Goal: Task Accomplishment & Management: Manage account settings

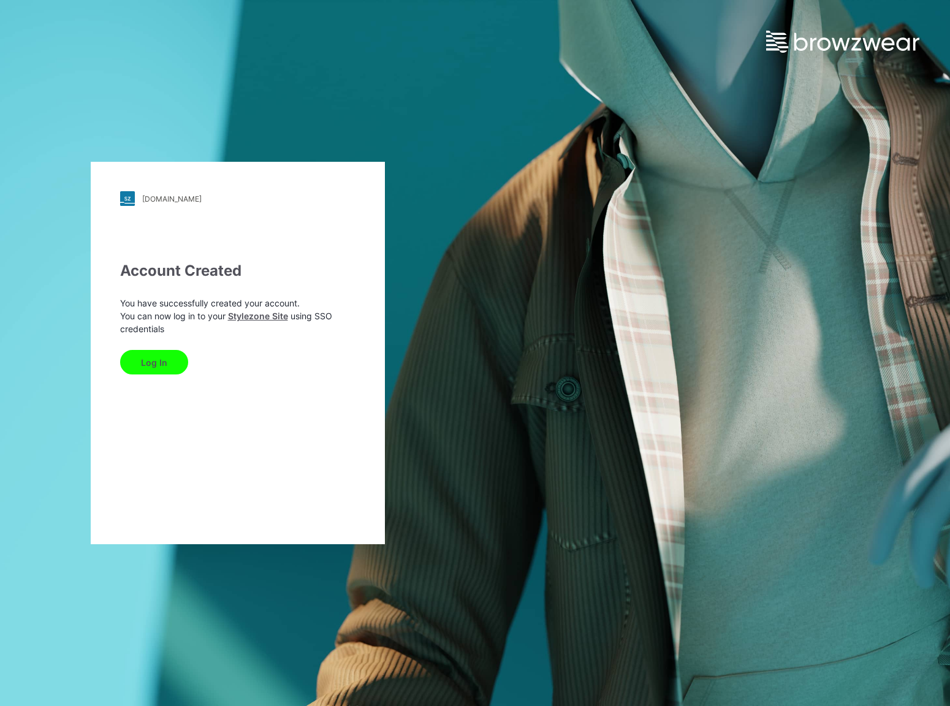
click at [143, 362] on button "Log In" at bounding box center [154, 362] width 68 height 25
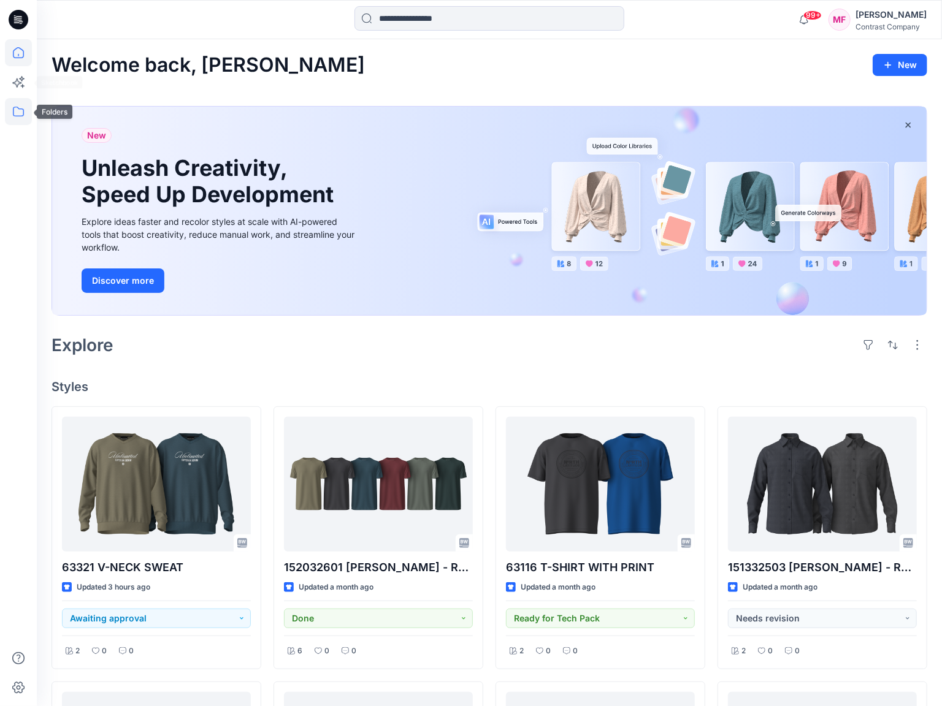
click at [20, 102] on icon at bounding box center [18, 111] width 27 height 27
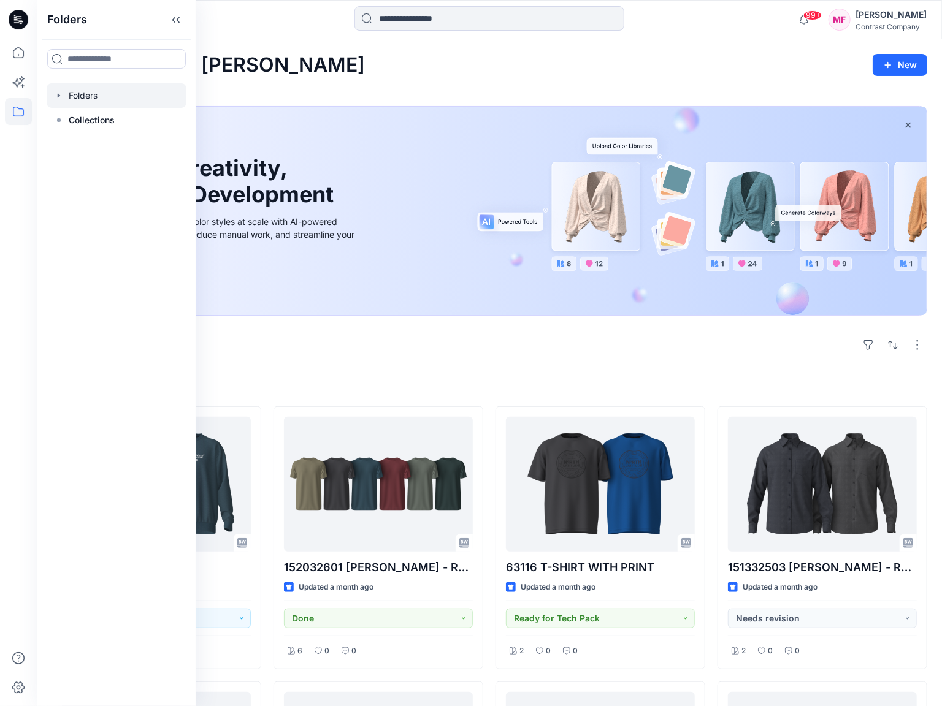
click at [58, 96] on icon "button" at bounding box center [59, 95] width 2 height 4
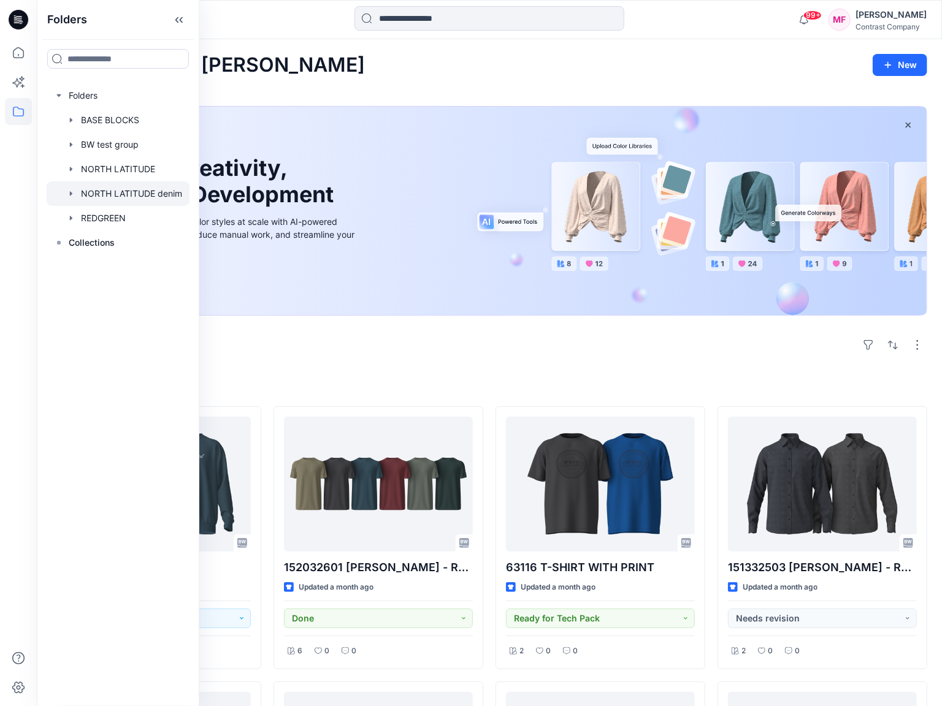
click at [143, 196] on div at bounding box center [118, 194] width 143 height 25
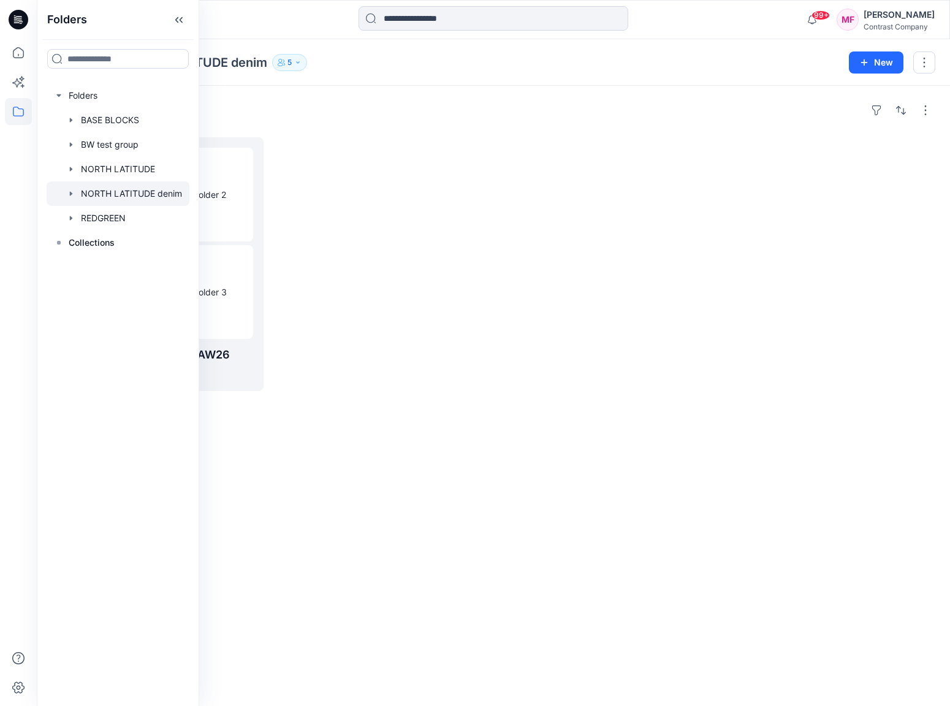
click at [331, 234] on div at bounding box center [382, 264] width 212 height 254
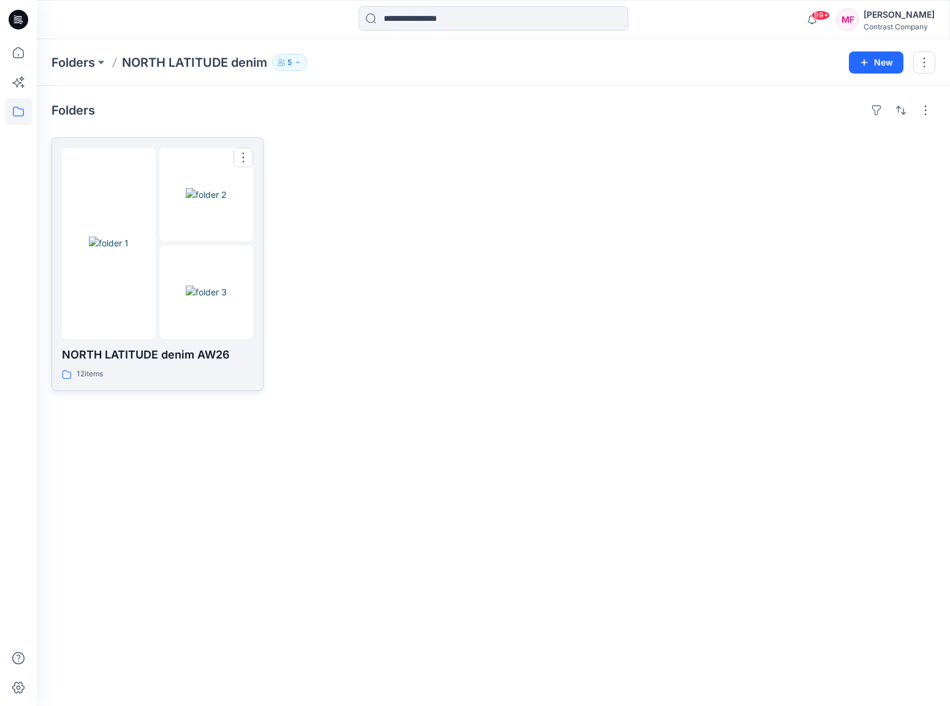
click at [227, 286] on img at bounding box center [206, 292] width 41 height 13
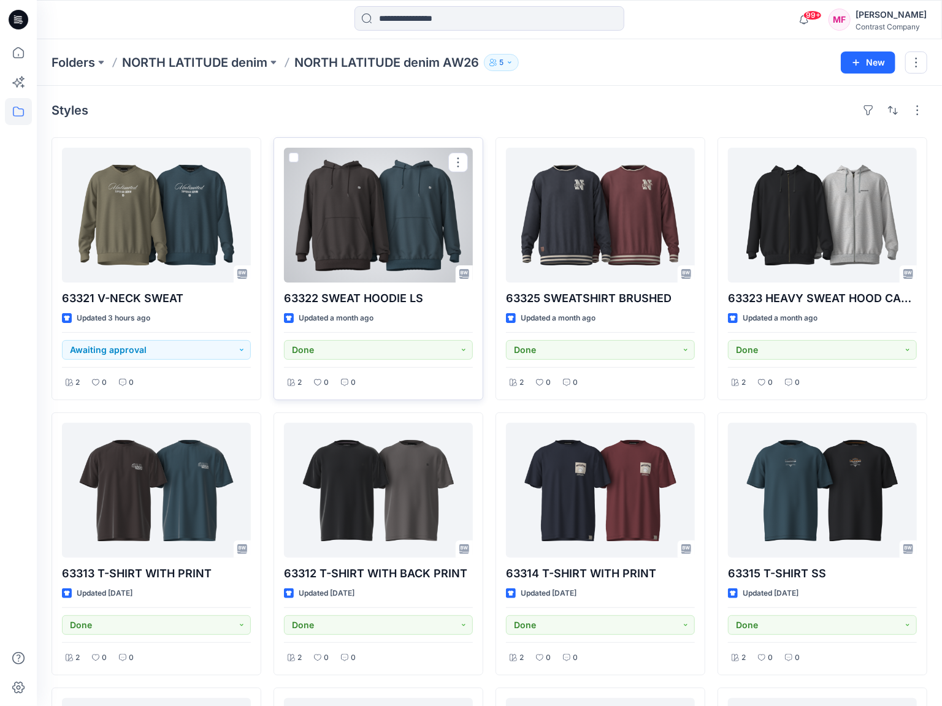
click at [385, 230] on div at bounding box center [378, 215] width 189 height 135
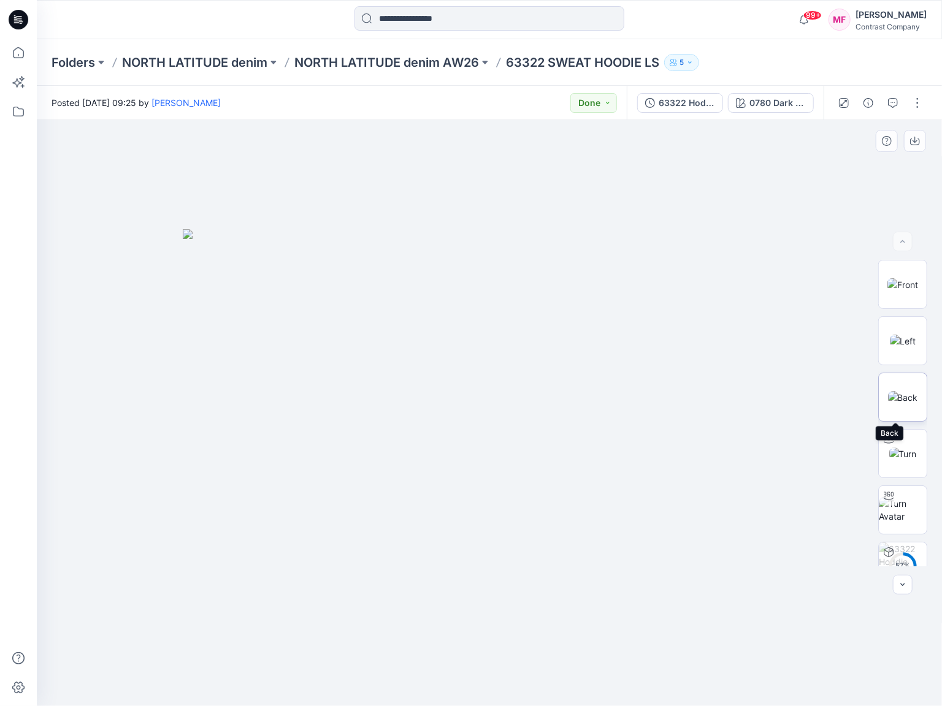
click at [906, 402] on img at bounding box center [903, 397] width 30 height 13
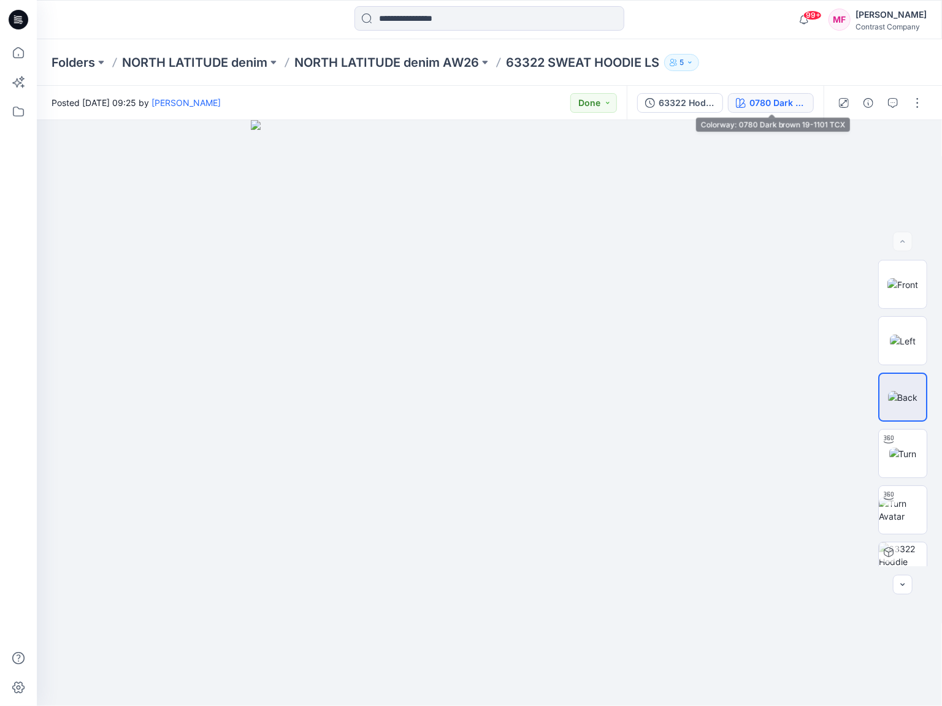
click at [780, 105] on div "0780 Dark brown 19-1101 TCX" at bounding box center [777, 102] width 56 height 13
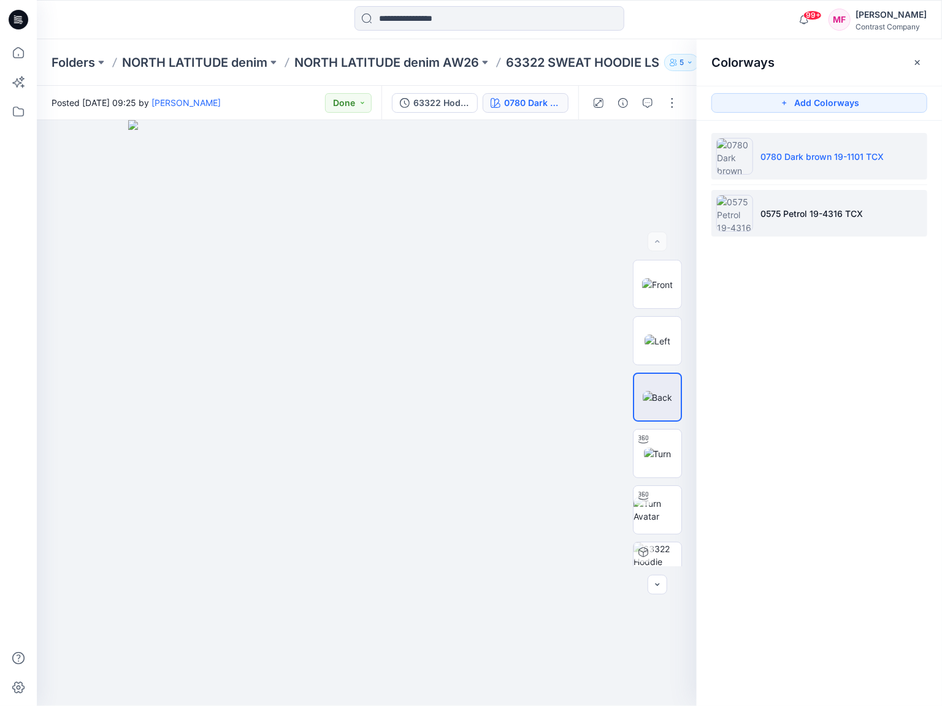
click at [801, 205] on li "0575 Petrol 19-4316 TCX" at bounding box center [819, 213] width 216 height 47
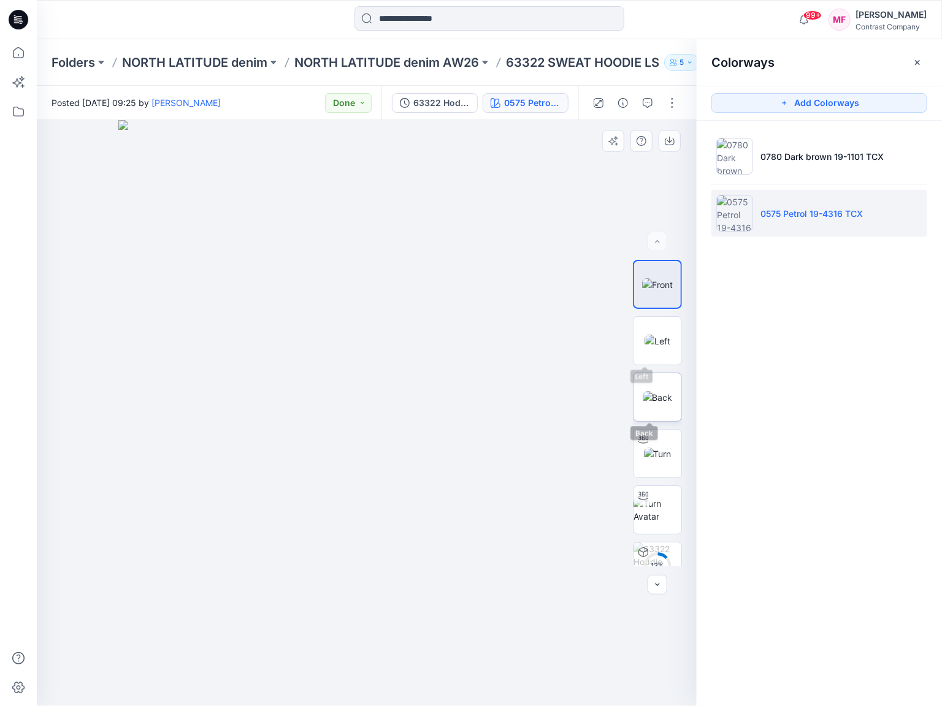
click at [658, 392] on img at bounding box center [658, 397] width 30 height 13
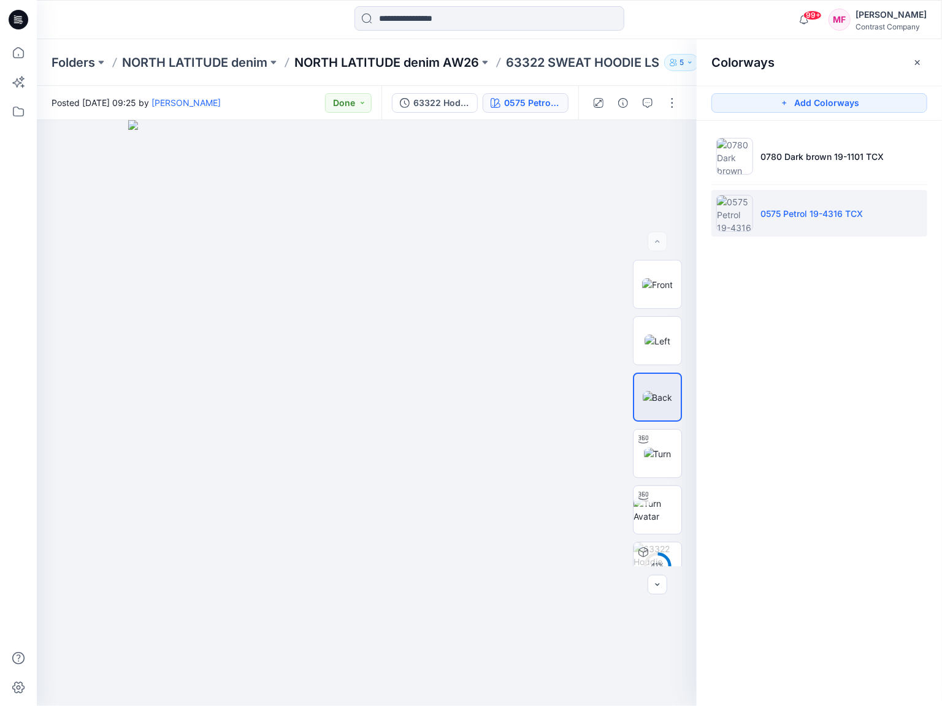
click at [371, 61] on p "NORTH LATITUDE denim AW26" at bounding box center [386, 62] width 185 height 17
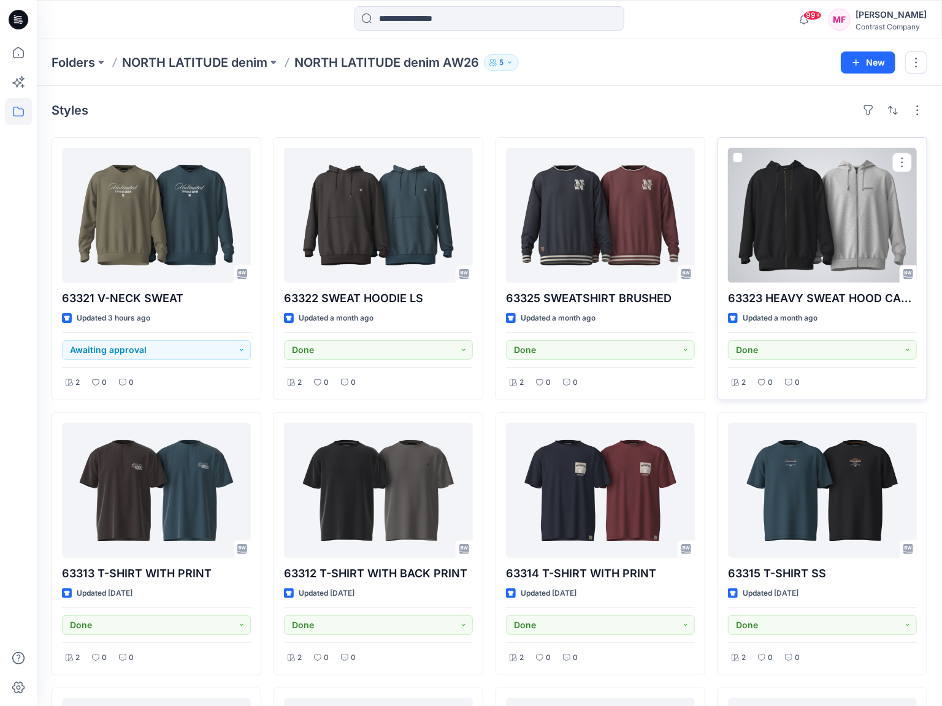
click at [797, 202] on div at bounding box center [822, 215] width 189 height 135
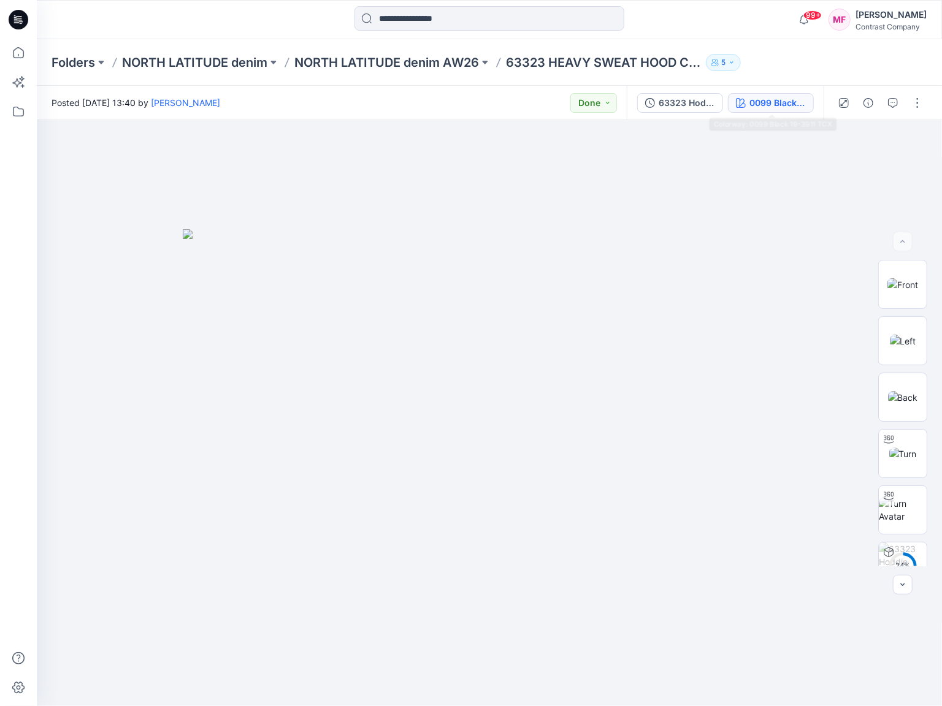
click at [762, 102] on div "0099 Black 19-3911 TCX" at bounding box center [777, 102] width 56 height 13
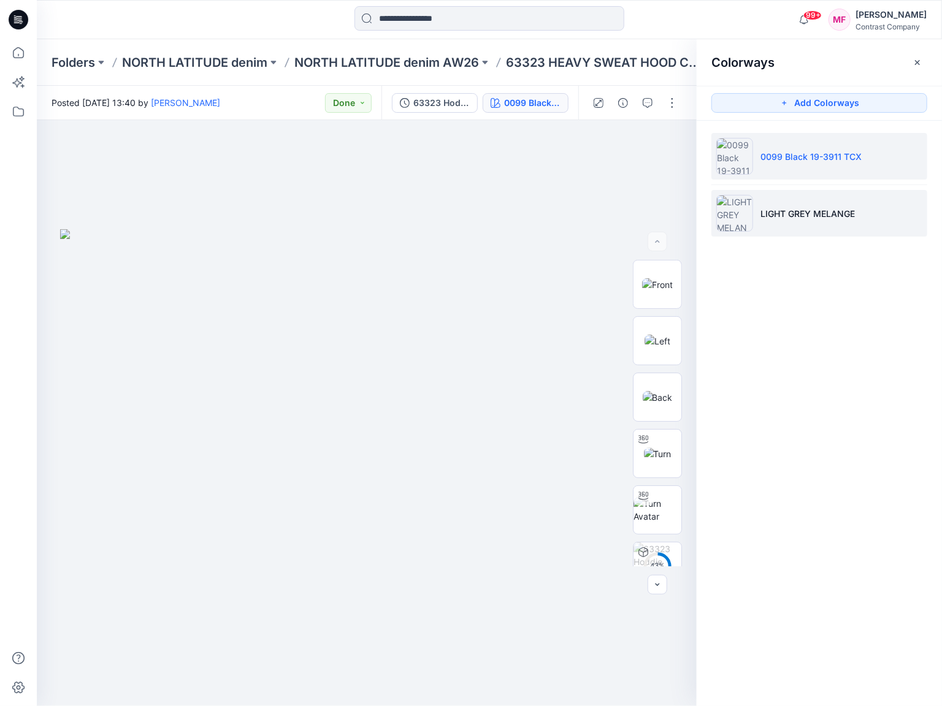
click at [782, 196] on li "LIGHT GREY MELANGE" at bounding box center [819, 213] width 216 height 47
click at [778, 231] on li "LIGHT GREY MELANGE" at bounding box center [819, 213] width 216 height 47
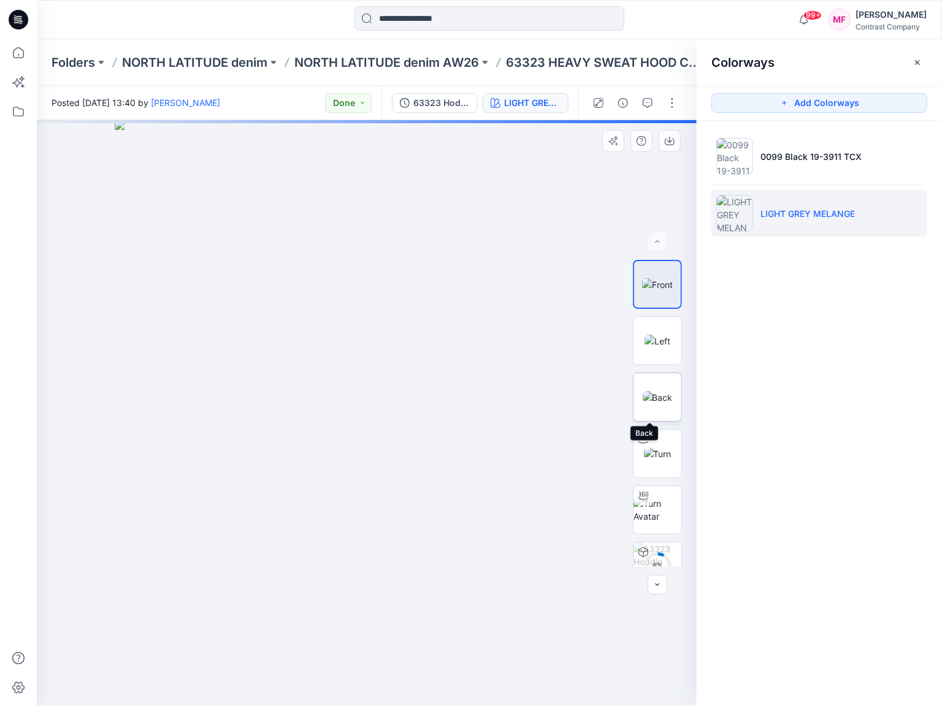
click at [664, 391] on img at bounding box center [658, 397] width 30 height 13
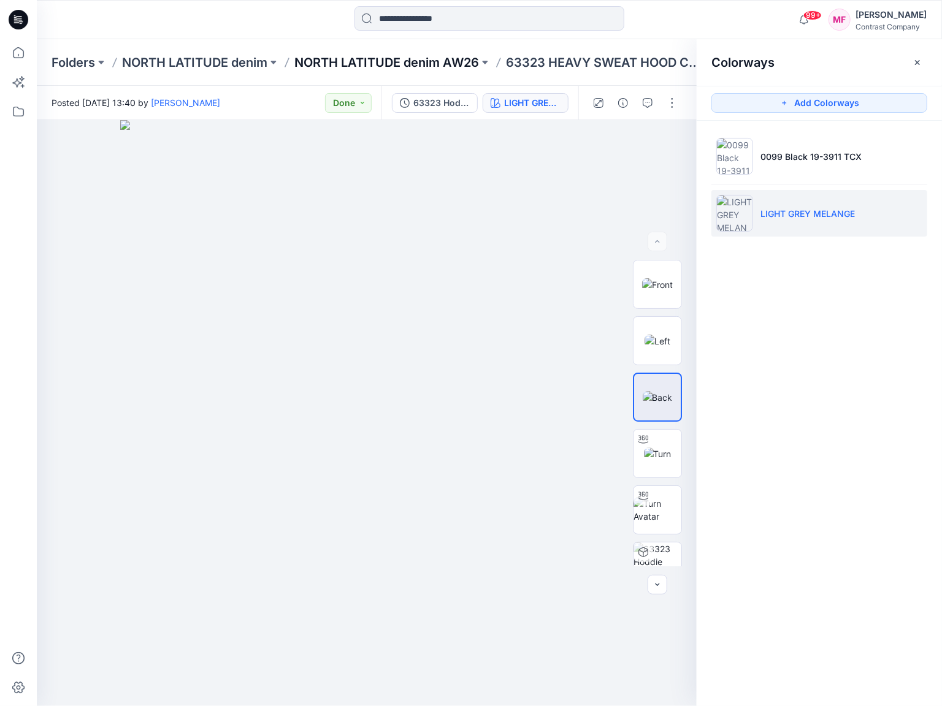
click at [429, 66] on p "NORTH LATITUDE denim AW26" at bounding box center [386, 62] width 185 height 17
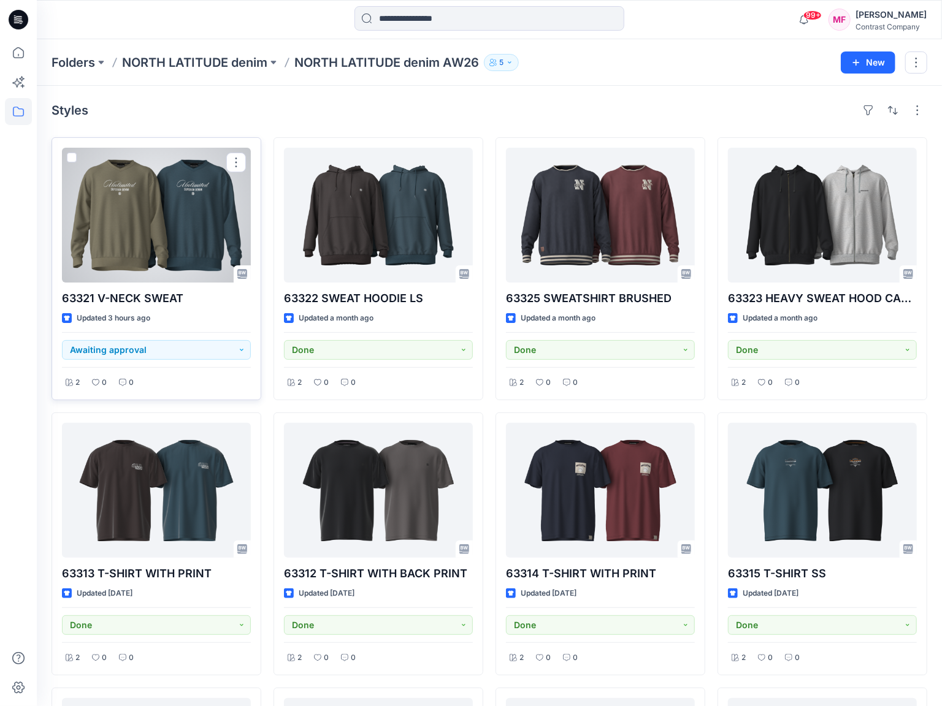
click at [170, 218] on div at bounding box center [156, 215] width 189 height 135
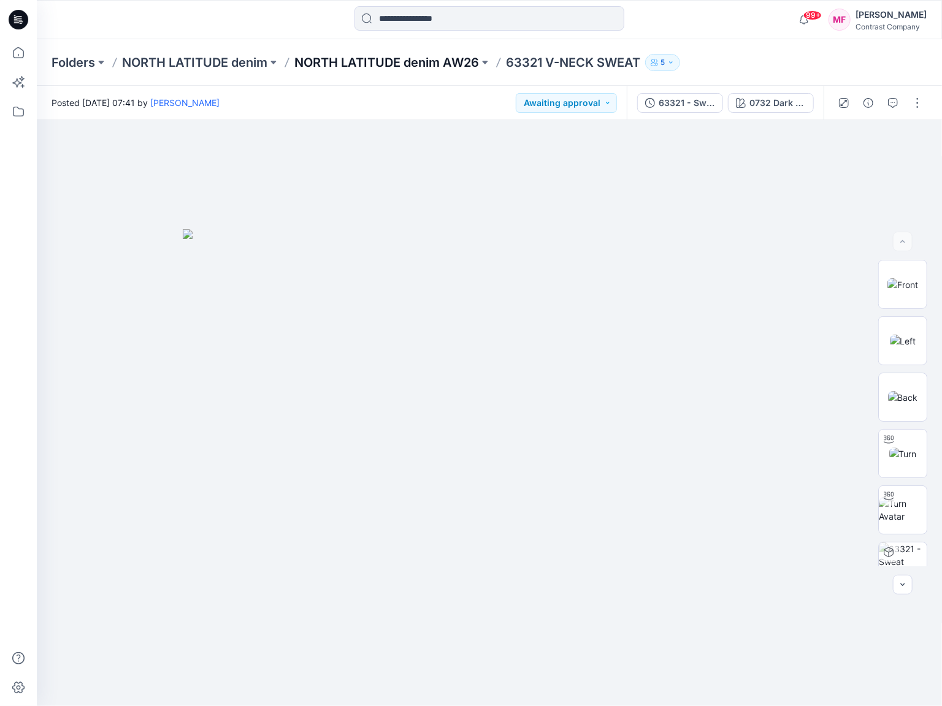
click at [422, 61] on p "NORTH LATITUDE denim AW26" at bounding box center [386, 62] width 185 height 17
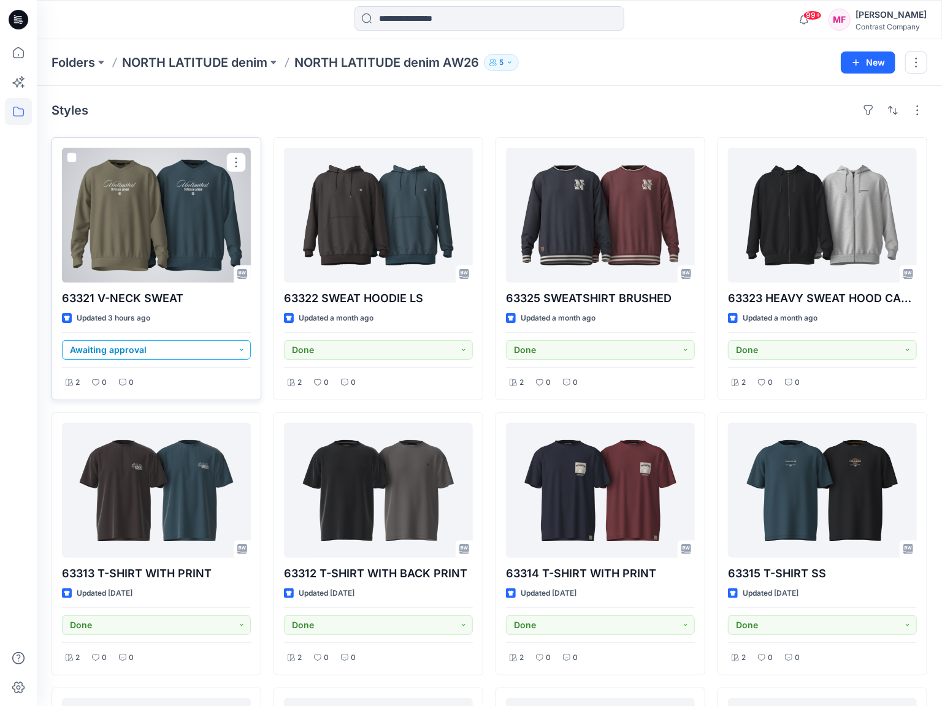
click at [212, 348] on button "Awaiting approval" at bounding box center [156, 350] width 189 height 20
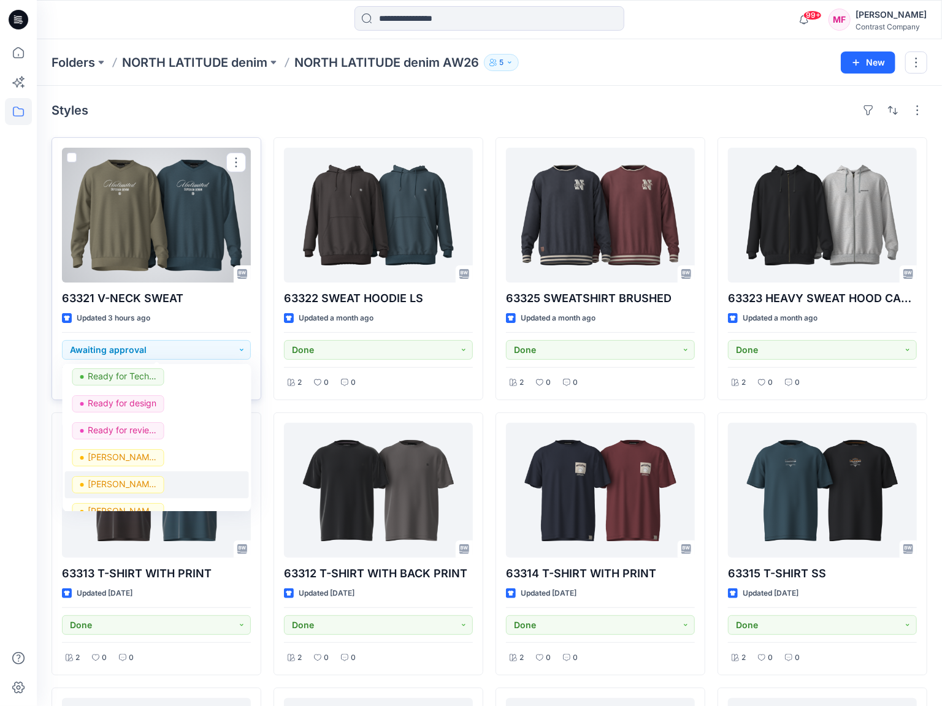
scroll to position [55, 0]
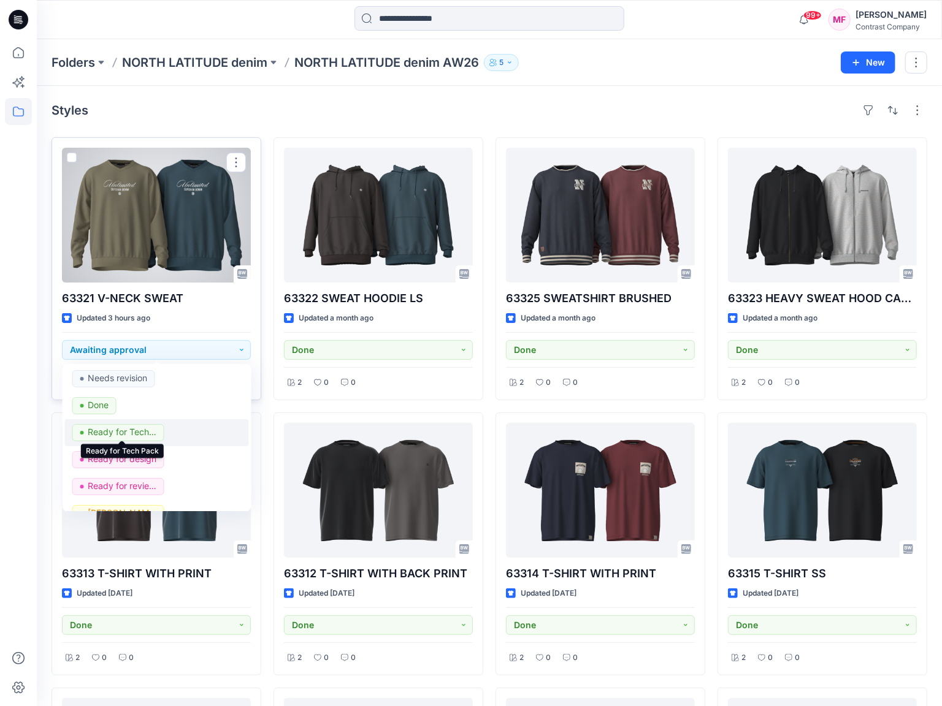
click at [142, 432] on p "Ready for Tech Pack" at bounding box center [121, 432] width 69 height 16
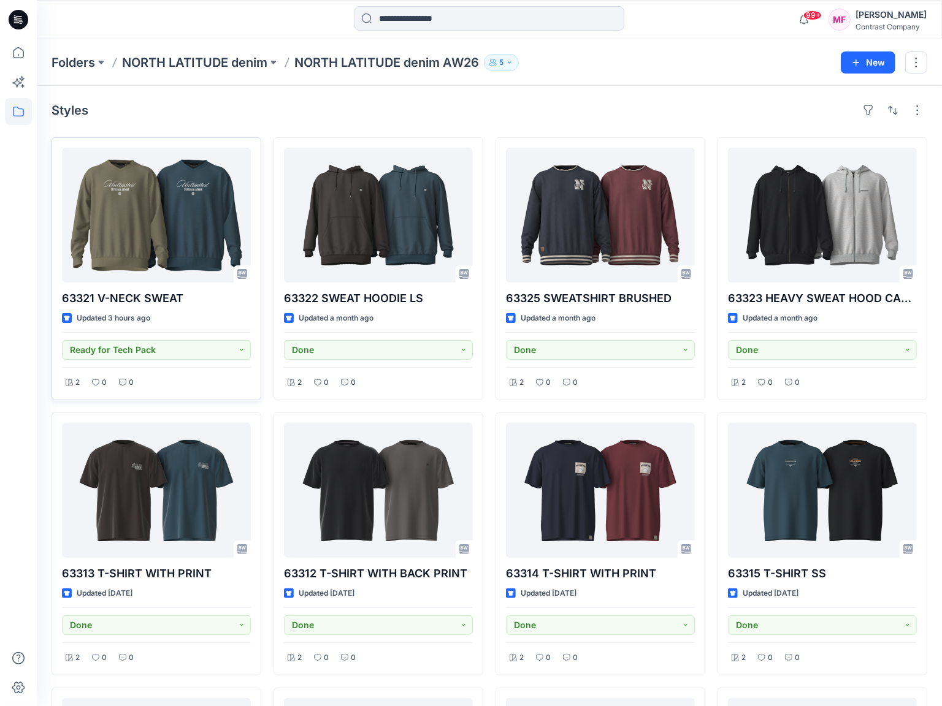
click at [11, 236] on div at bounding box center [18, 372] width 27 height 667
